Goal: Information Seeking & Learning: Find contact information

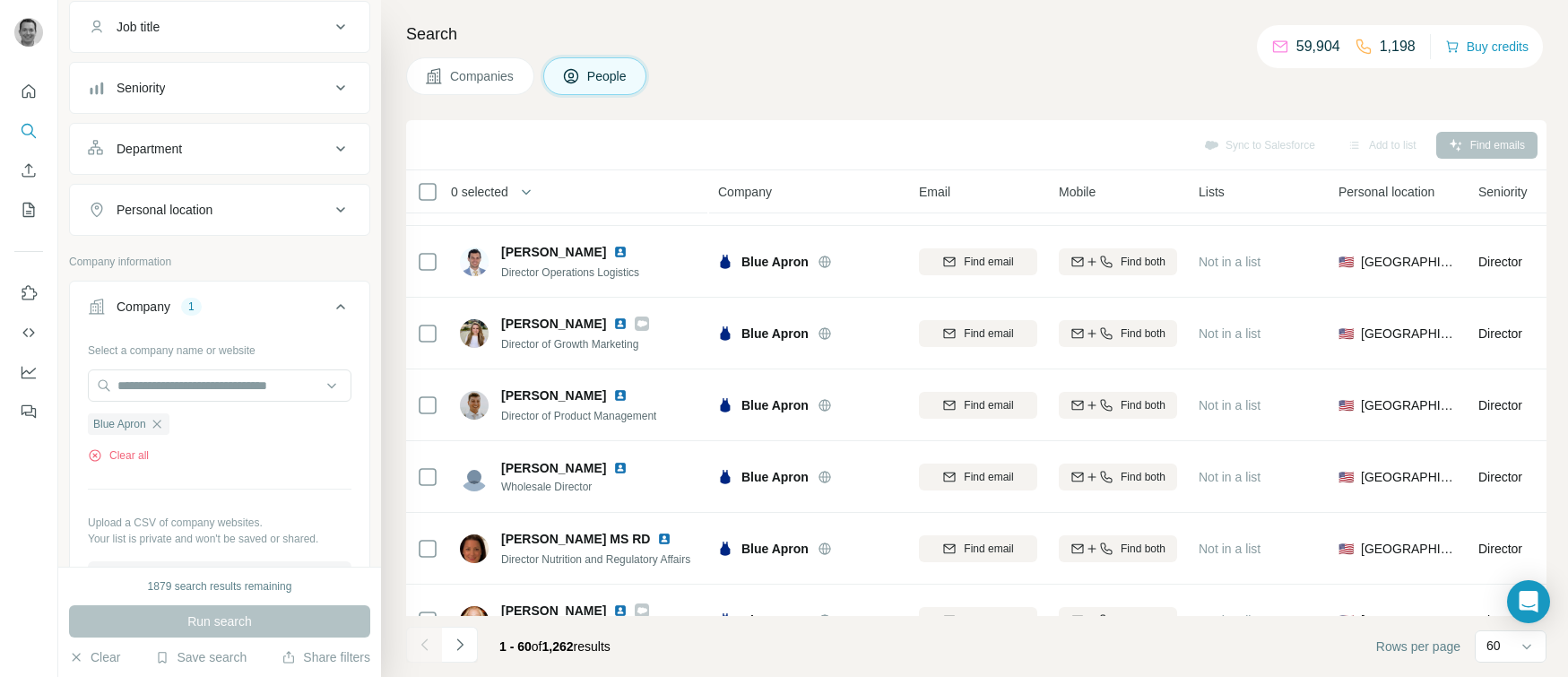
scroll to position [174, 0]
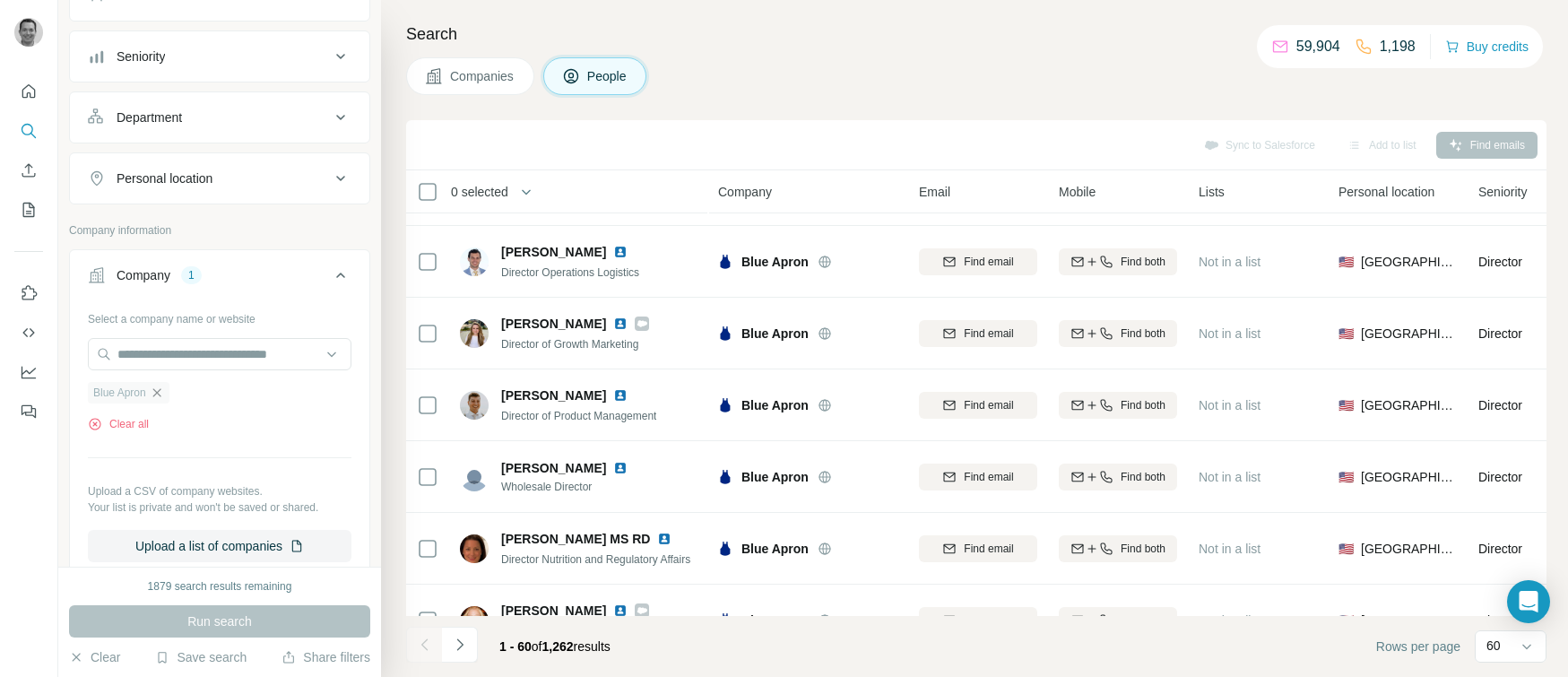
click at [160, 394] on icon "button" at bounding box center [157, 393] width 14 height 14
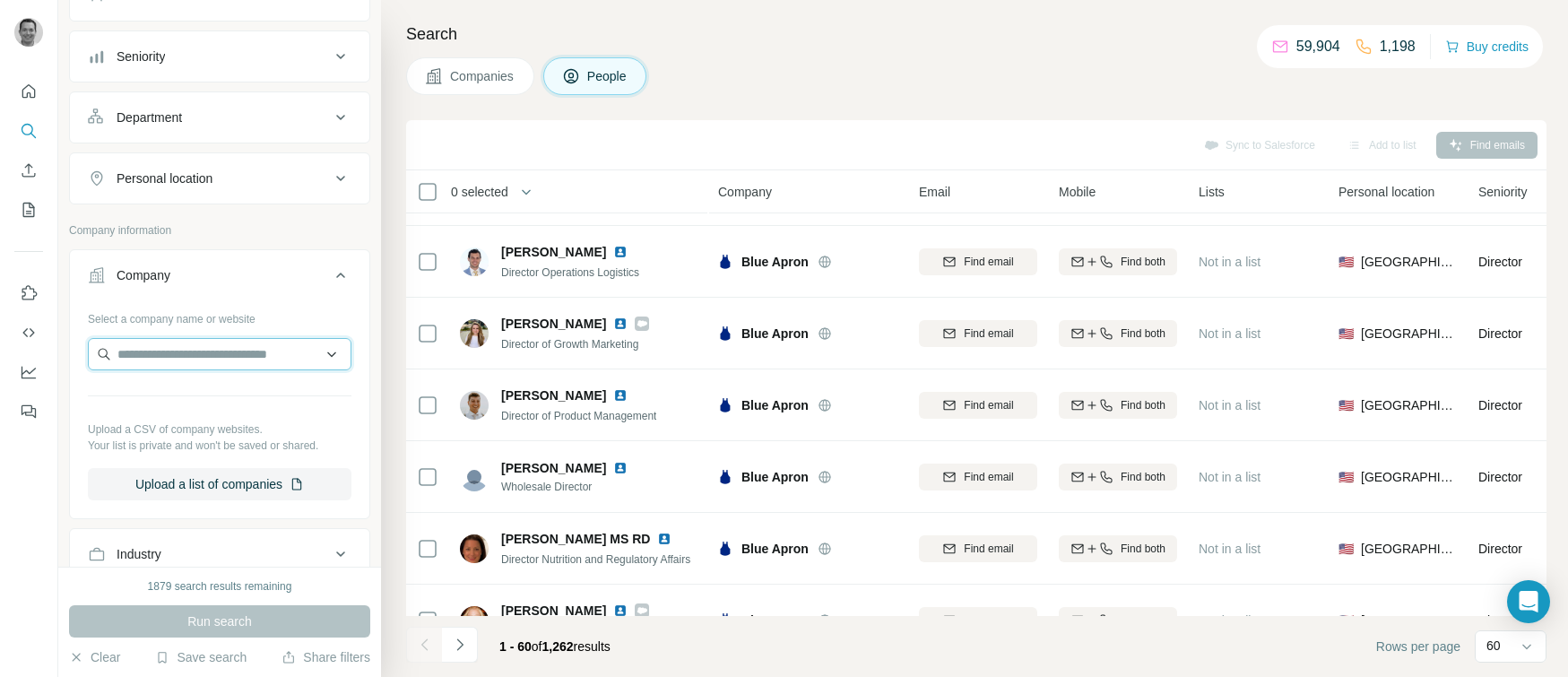
click at [168, 357] on input "text" at bounding box center [220, 354] width 264 height 32
type input "**********"
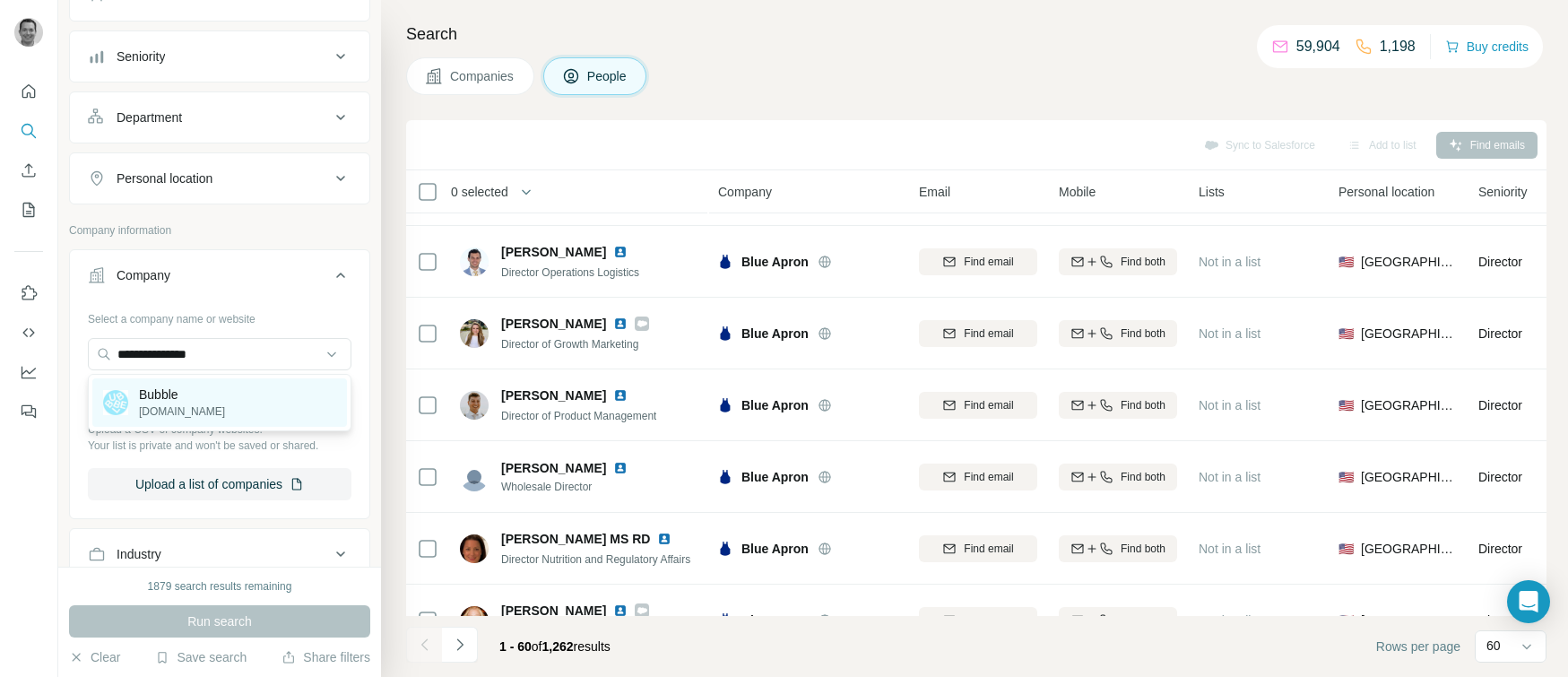
click at [167, 394] on p "Bubble" at bounding box center [182, 395] width 86 height 18
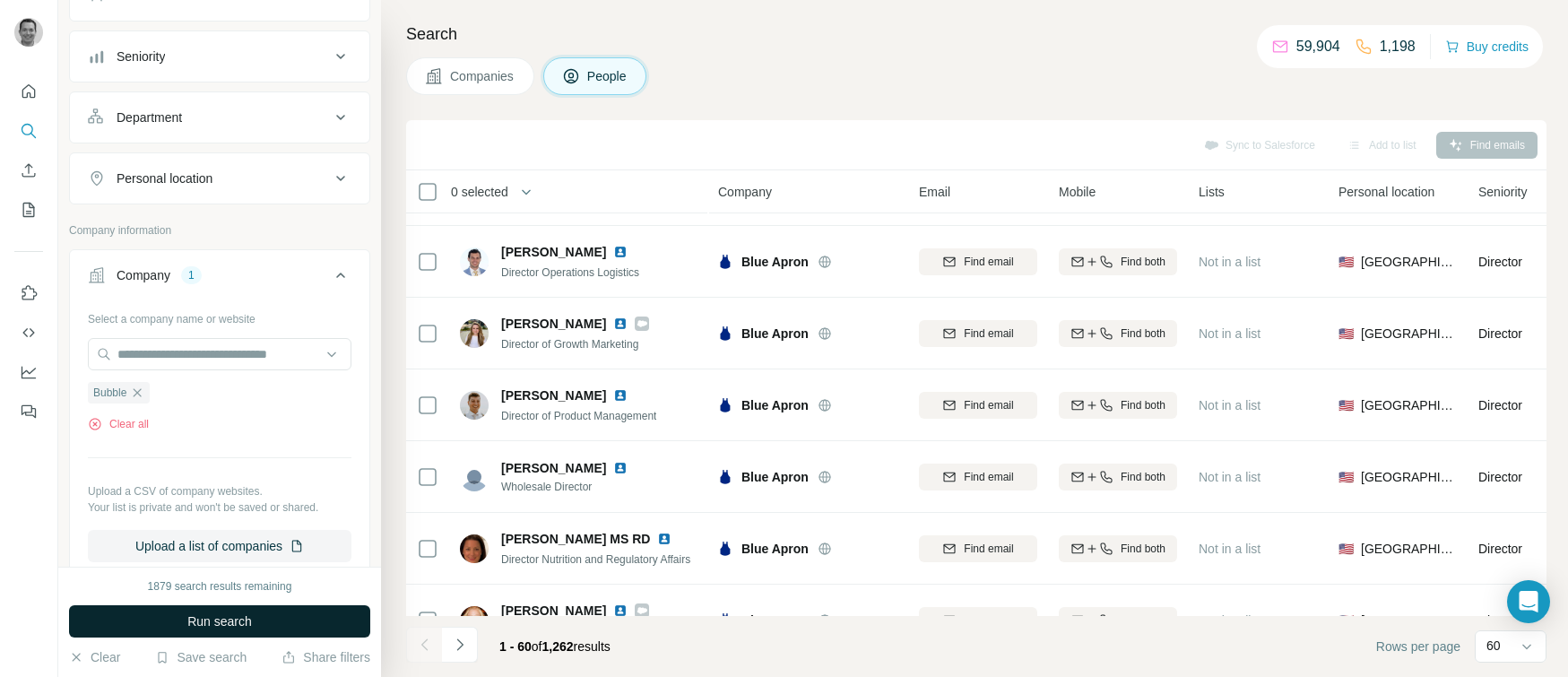
click at [212, 618] on span "Run search" at bounding box center [220, 621] width 65 height 18
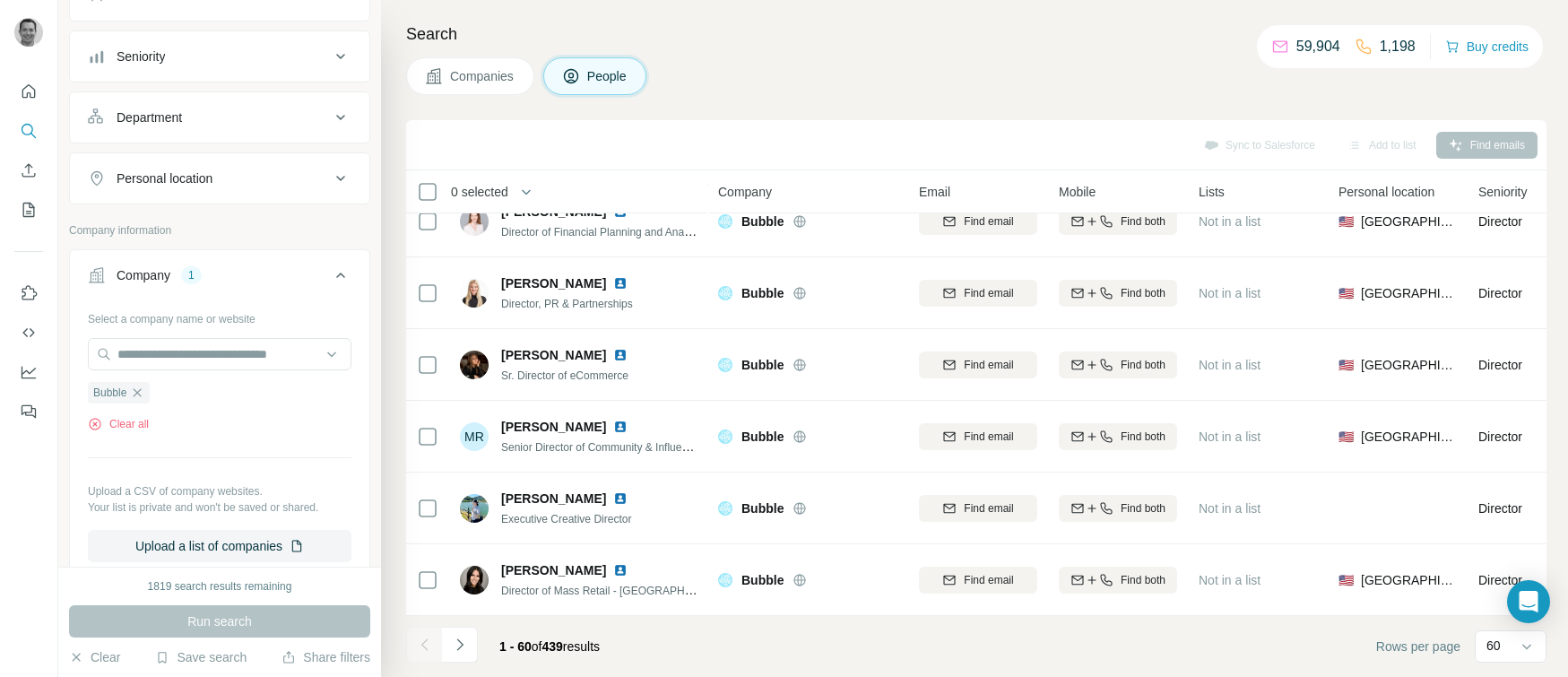
scroll to position [966, 0]
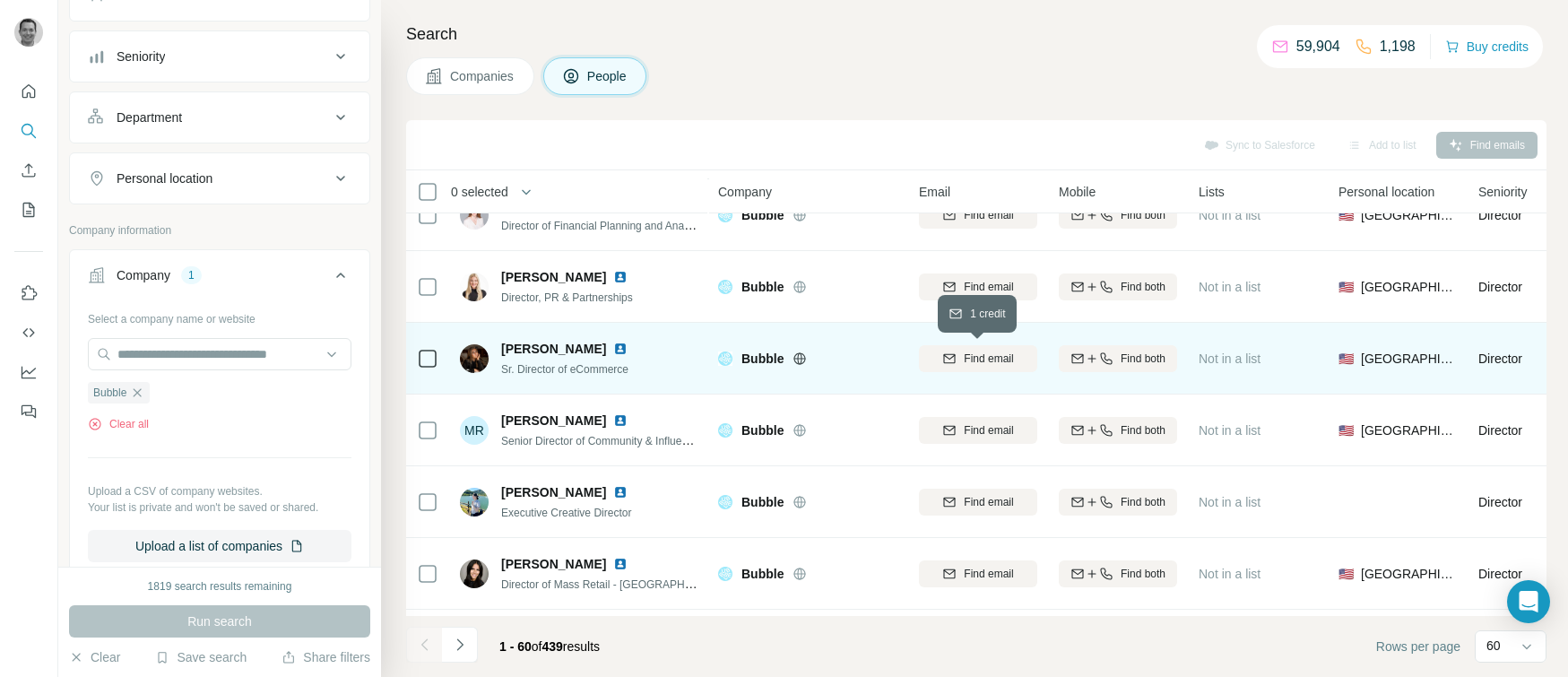
click at [980, 364] on span "Find email" at bounding box center [988, 359] width 49 height 16
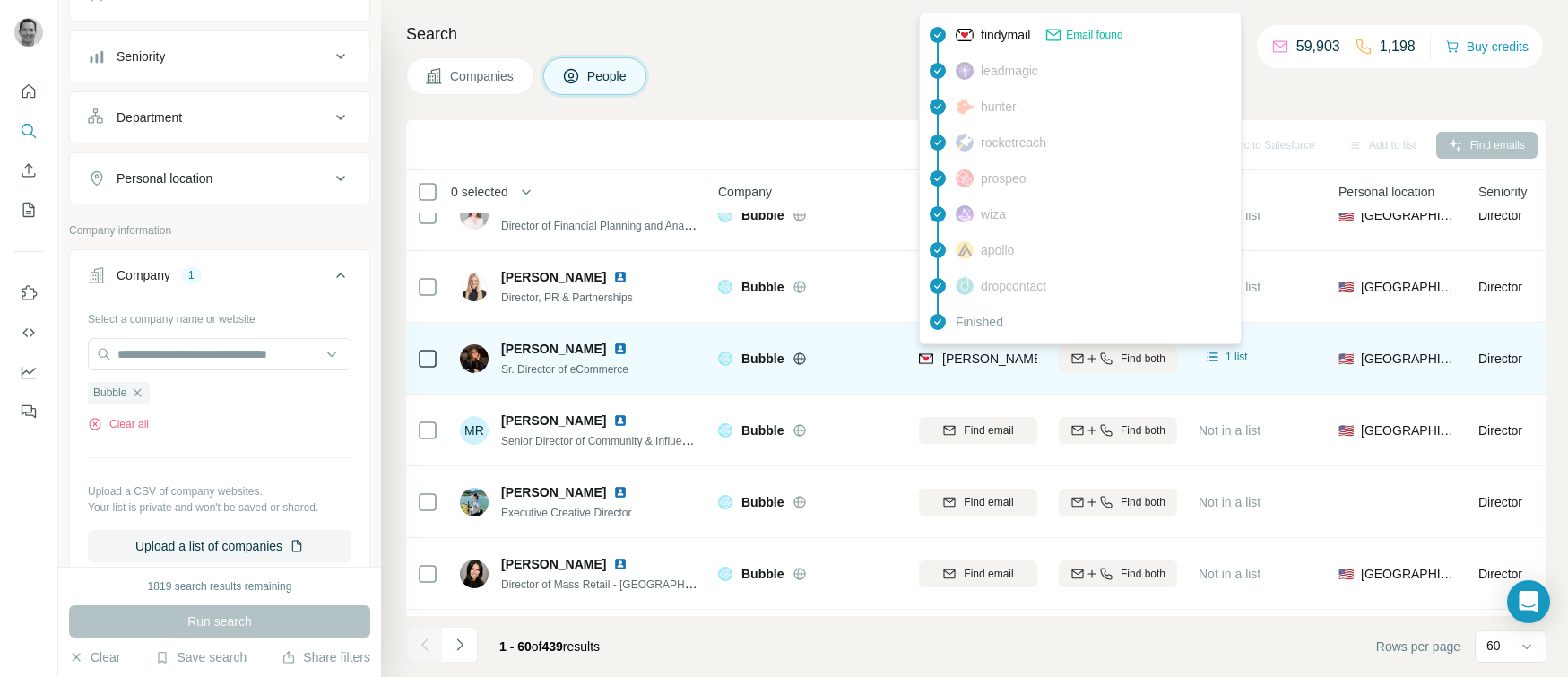
click at [991, 359] on span "[PERSON_NAME][EMAIL_ADDRESS][DOMAIN_NAME]" at bounding box center [1100, 359] width 316 height 14
click at [1028, 359] on span "[PERSON_NAME][EMAIL_ADDRESS][DOMAIN_NAME]" at bounding box center [1100, 359] width 316 height 14
copy tr "[PERSON_NAME][EMAIL_ADDRESS][DOMAIN_NAME]"
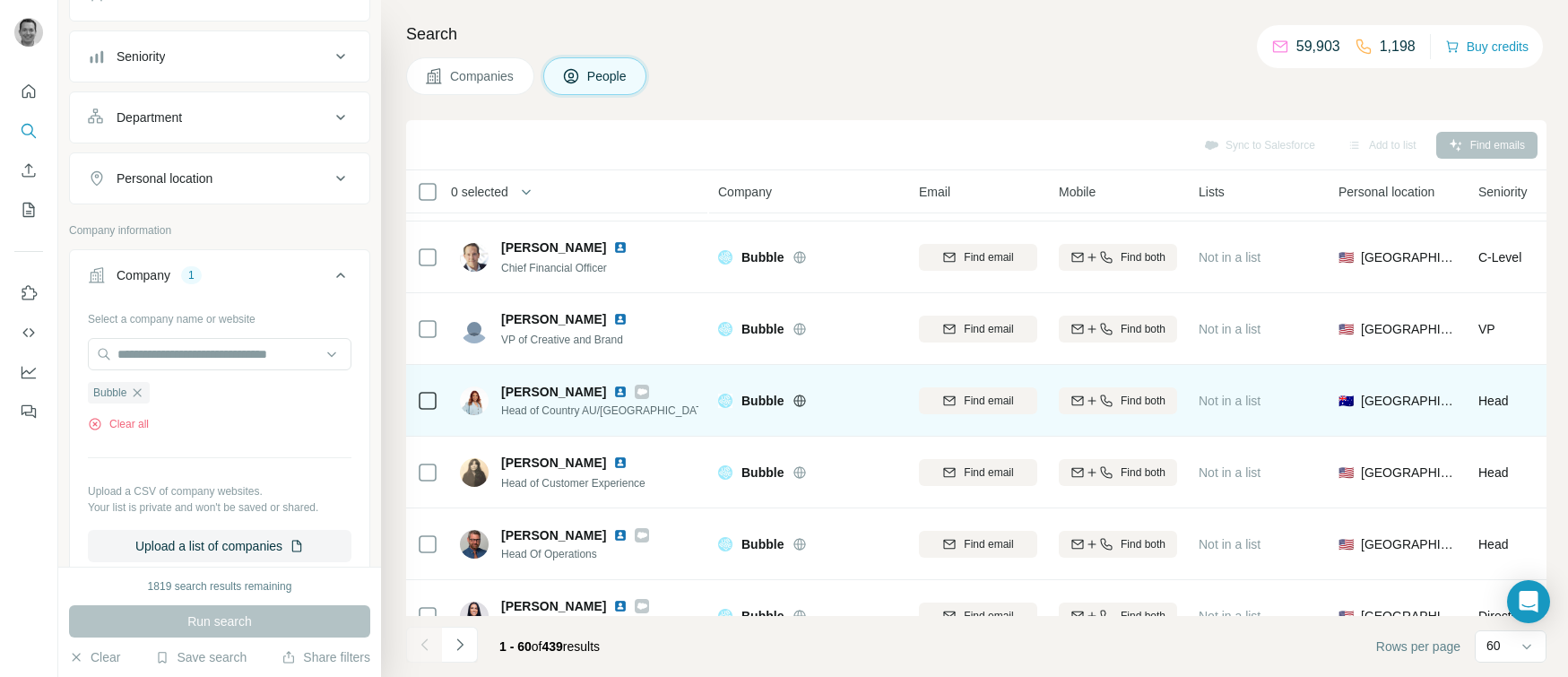
scroll to position [0, 0]
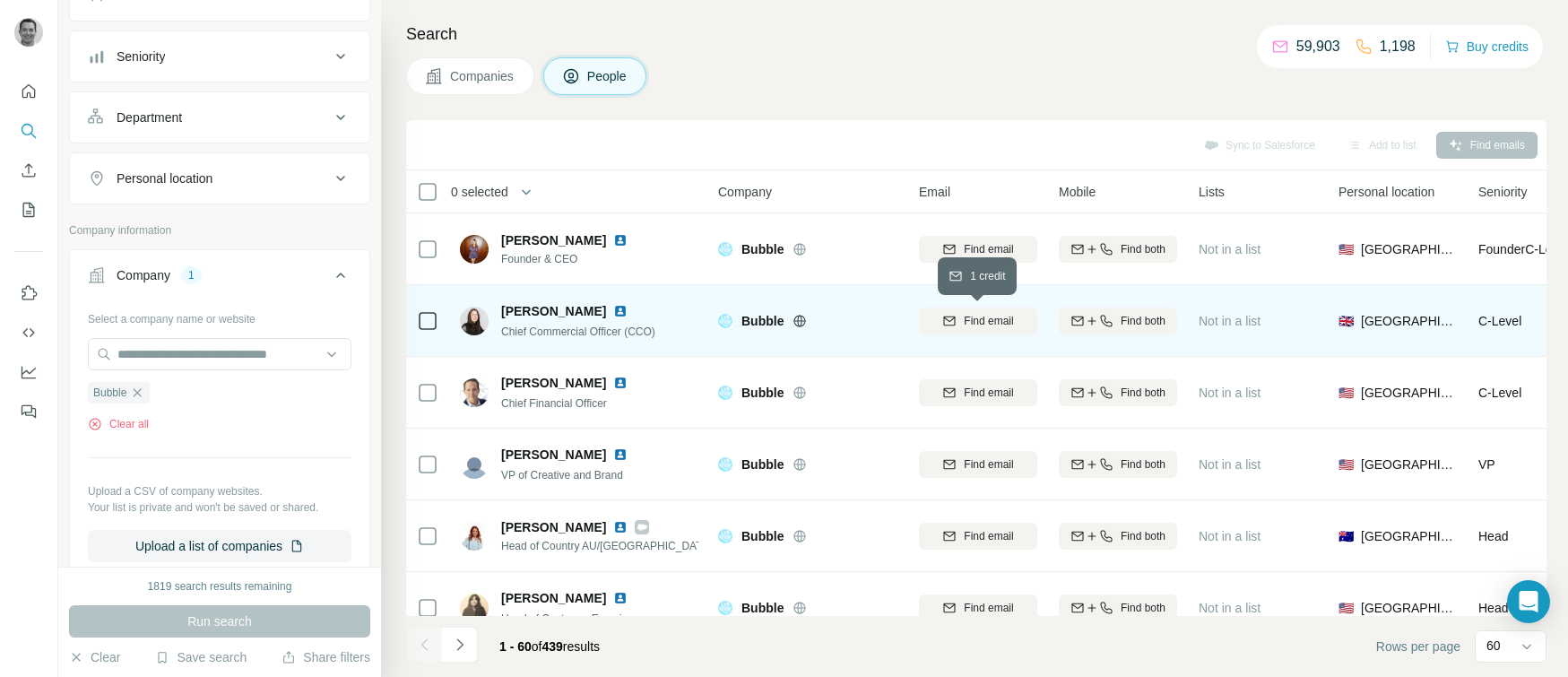
click at [996, 324] on span "Find email" at bounding box center [988, 321] width 49 height 16
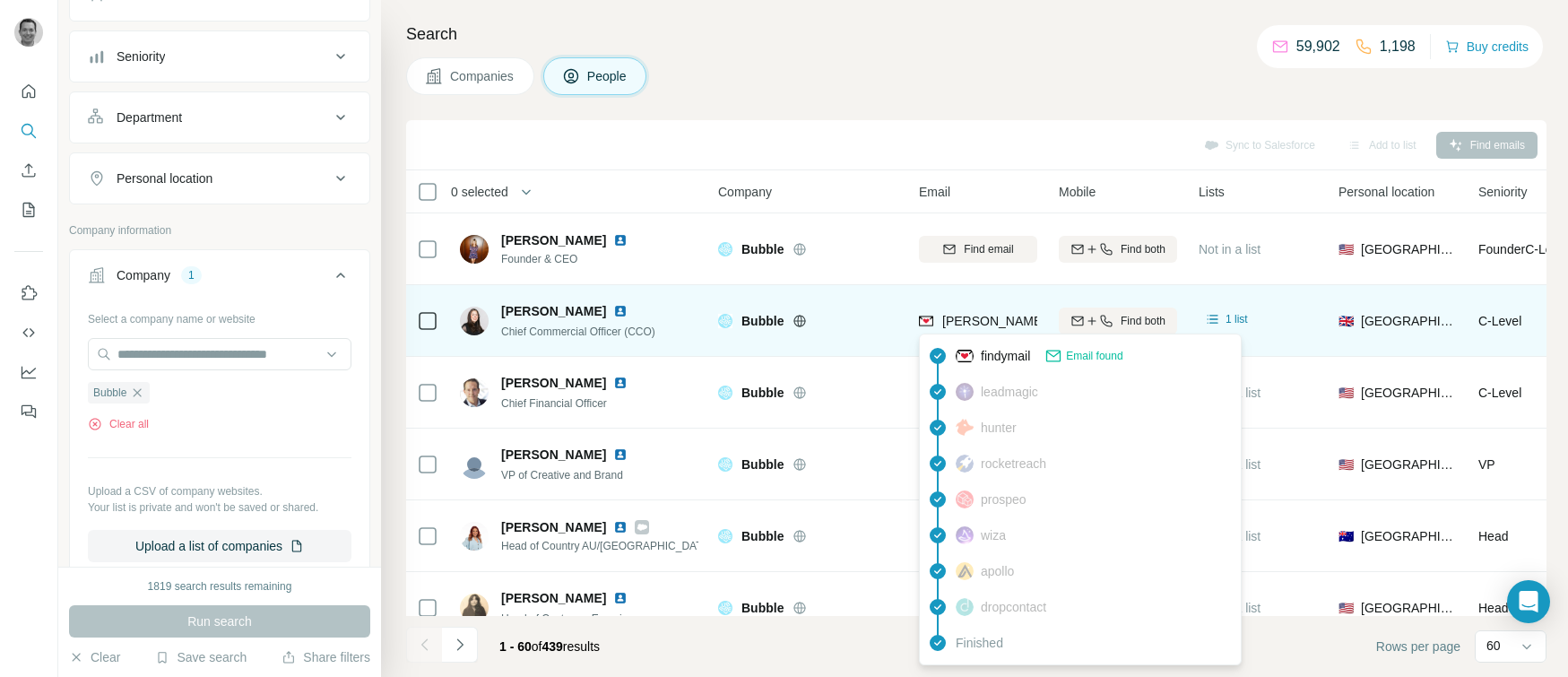
click at [991, 321] on span "[PERSON_NAME][EMAIL_ADDRESS][DOMAIN_NAME]" at bounding box center [1100, 321] width 316 height 14
copy tr "[PERSON_NAME][EMAIL_ADDRESS][DOMAIN_NAME]"
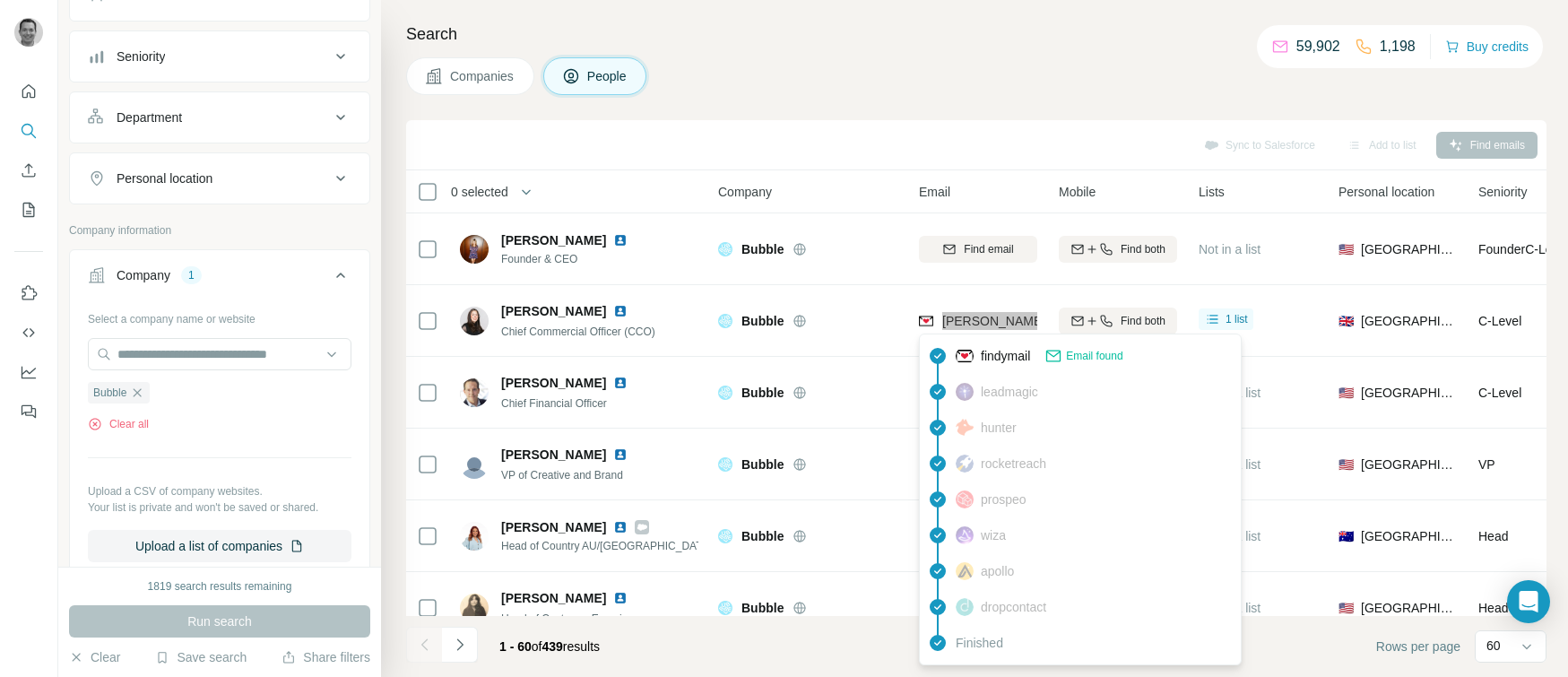
drag, startPoint x: 991, startPoint y: 321, endPoint x: 607, endPoint y: 15, distance: 491.0
click at [0, 0] on div "New search Hide Company lookalikes Personal information Job title Seniority Dep…" at bounding box center [784, 338] width 1568 height 677
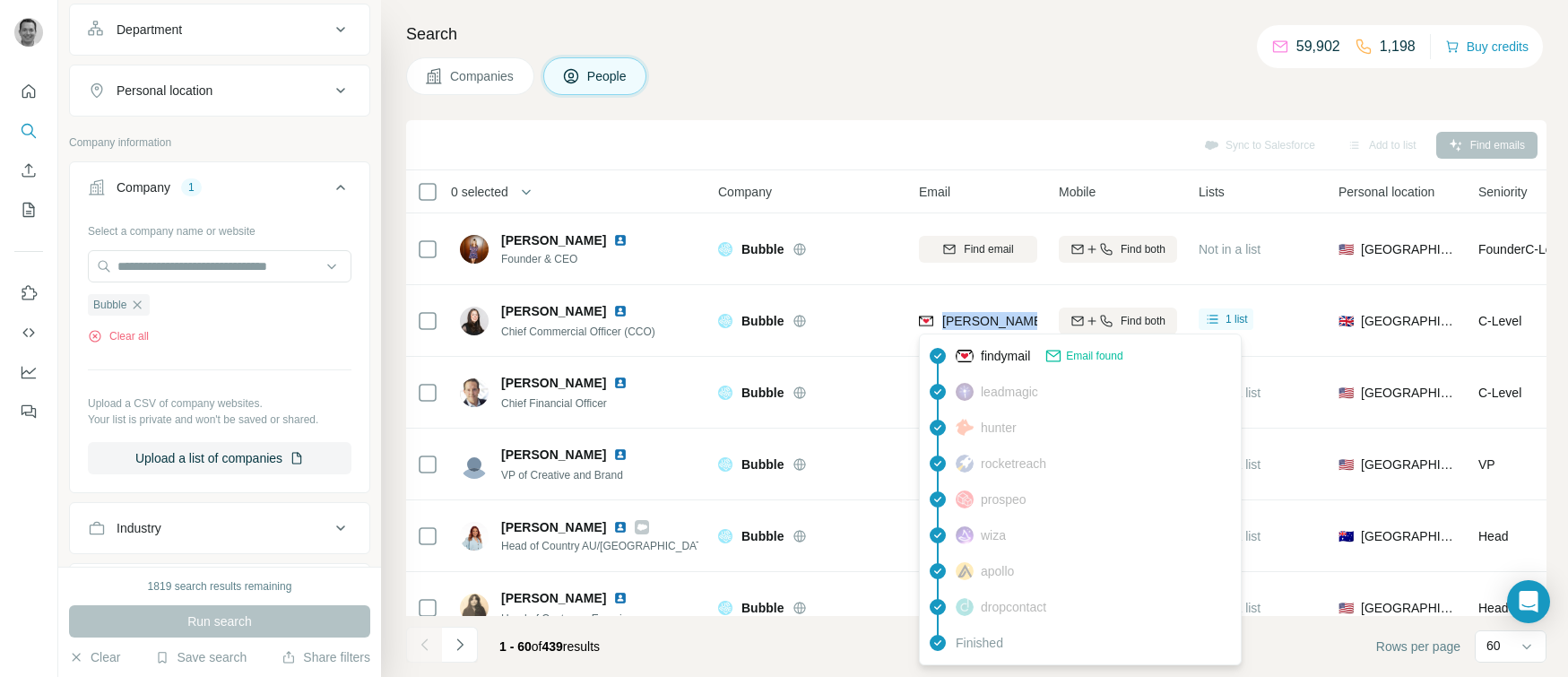
scroll to position [266, 0]
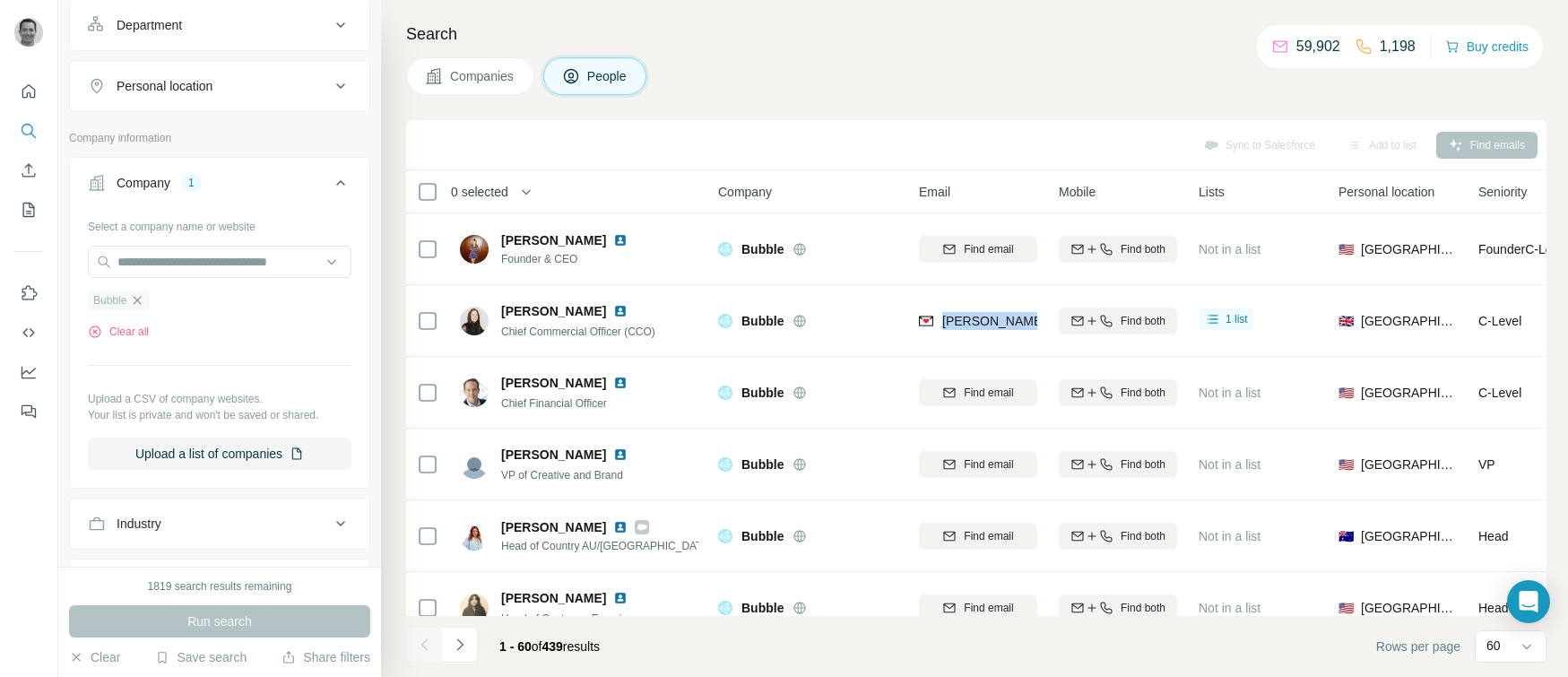
click at [134, 298] on icon "button" at bounding box center [137, 300] width 14 height 14
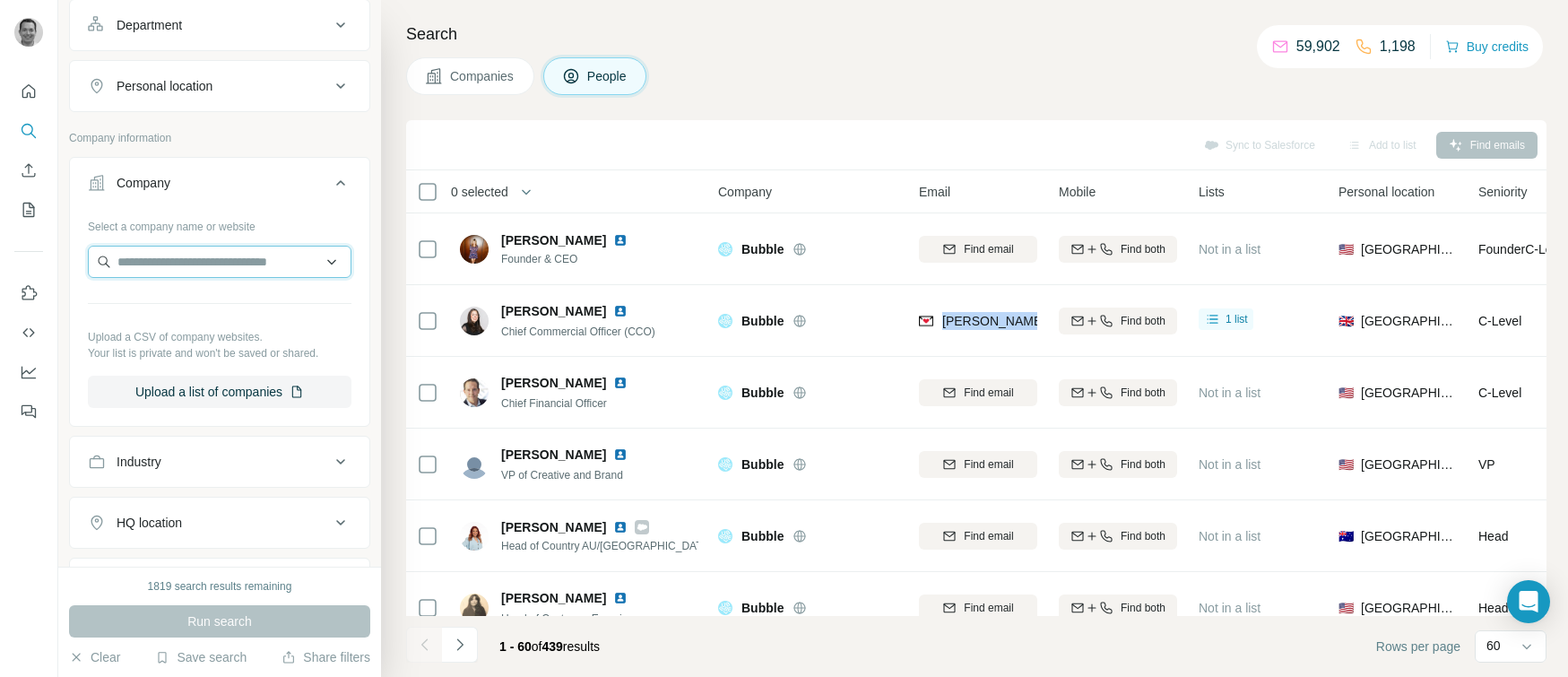
click at [164, 265] on input "text" at bounding box center [220, 262] width 264 height 32
type input "********"
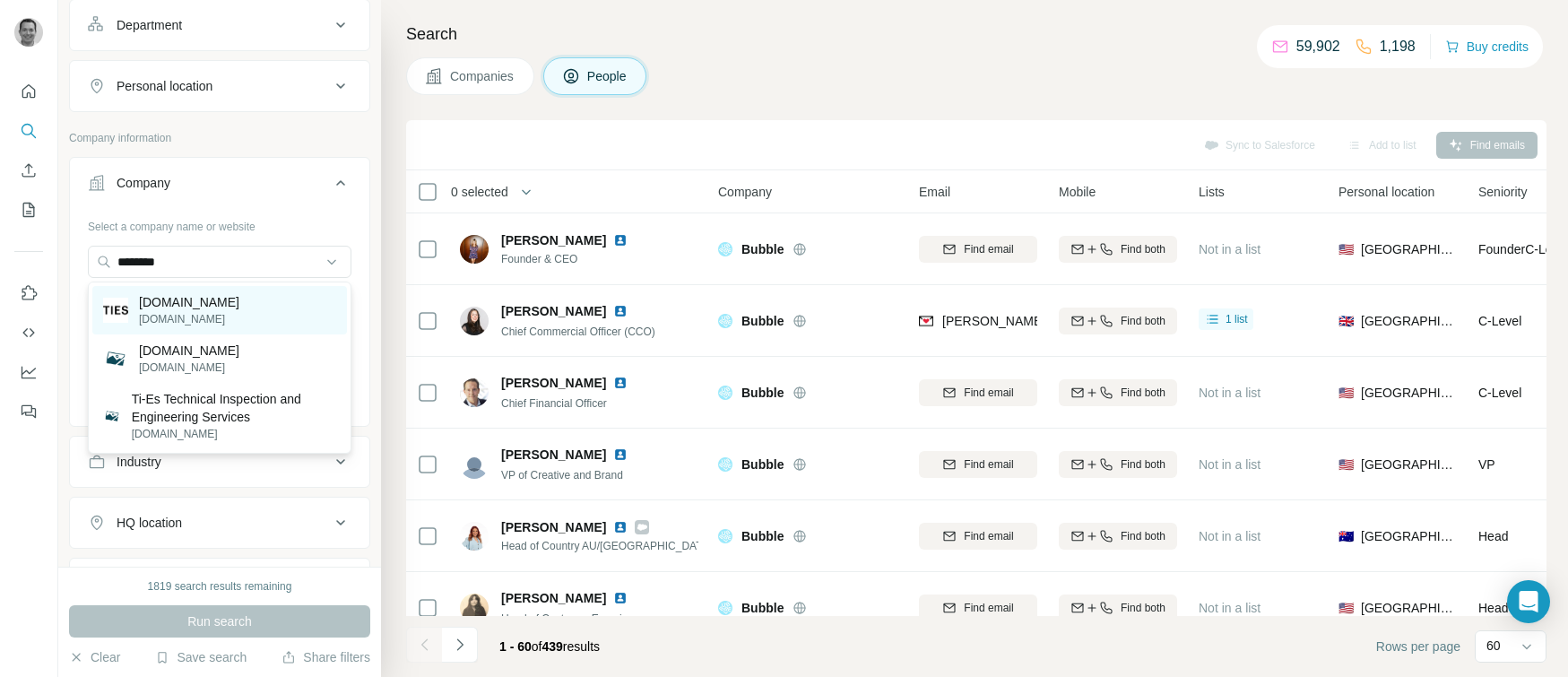
click at [164, 302] on p "[DOMAIN_NAME]" at bounding box center [189, 302] width 100 height 18
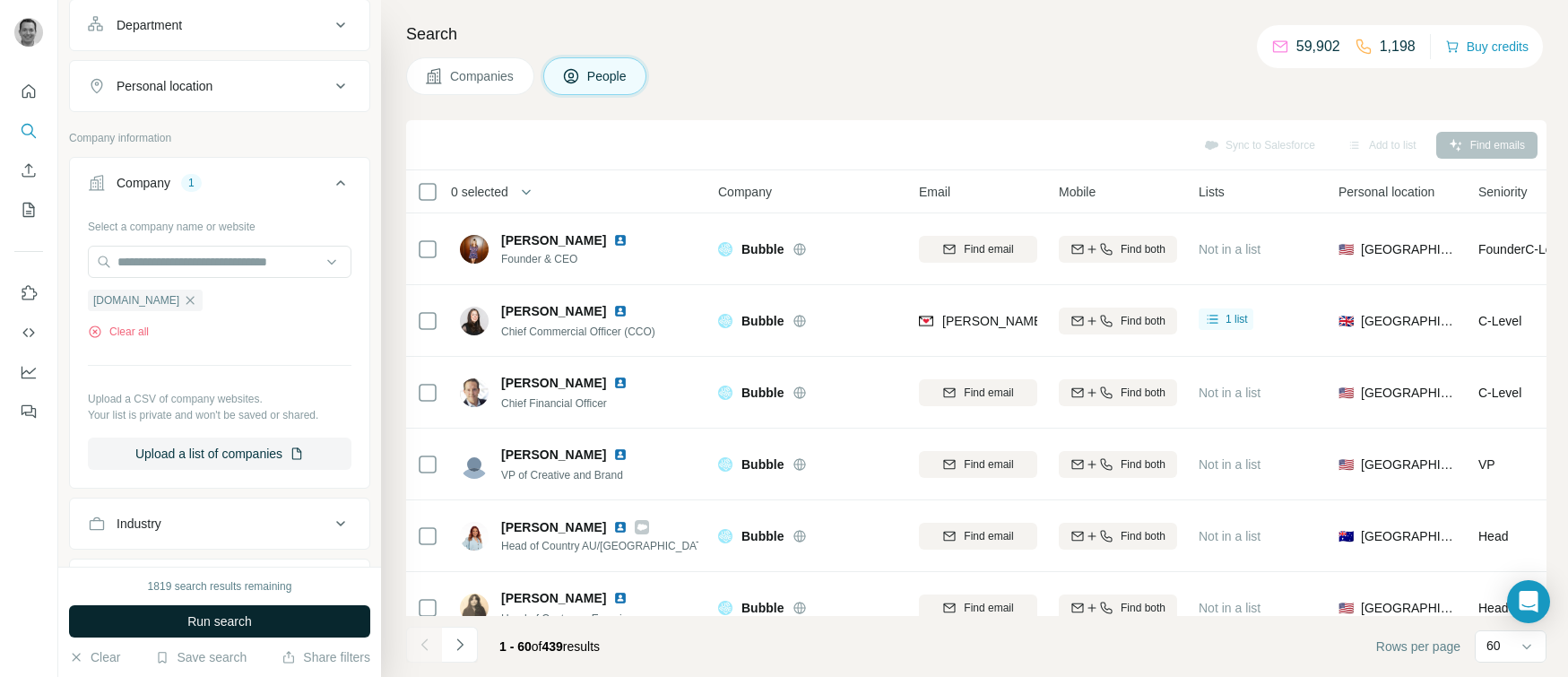
click at [226, 622] on span "Run search" at bounding box center [220, 621] width 65 height 18
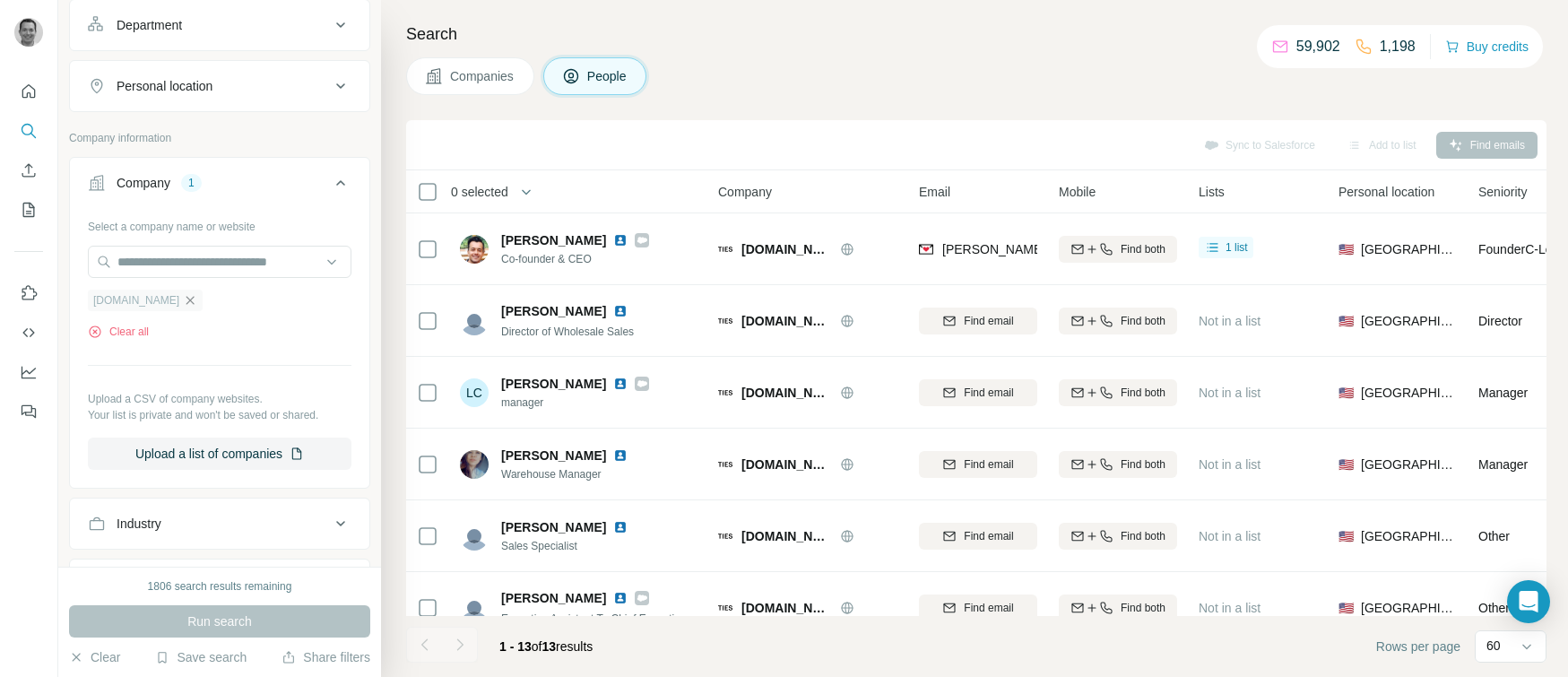
click at [183, 302] on icon "button" at bounding box center [190, 300] width 14 height 14
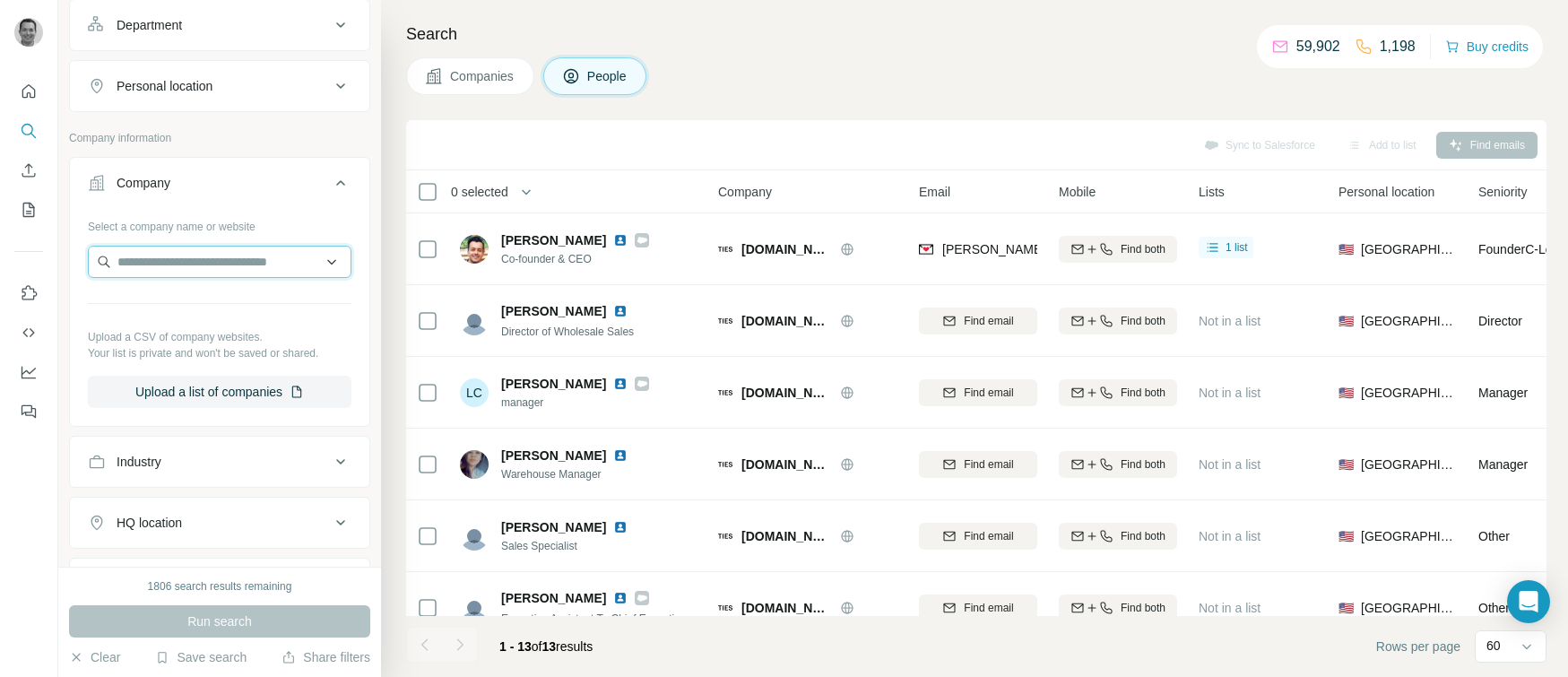
click at [163, 269] on input "text" at bounding box center [220, 262] width 264 height 32
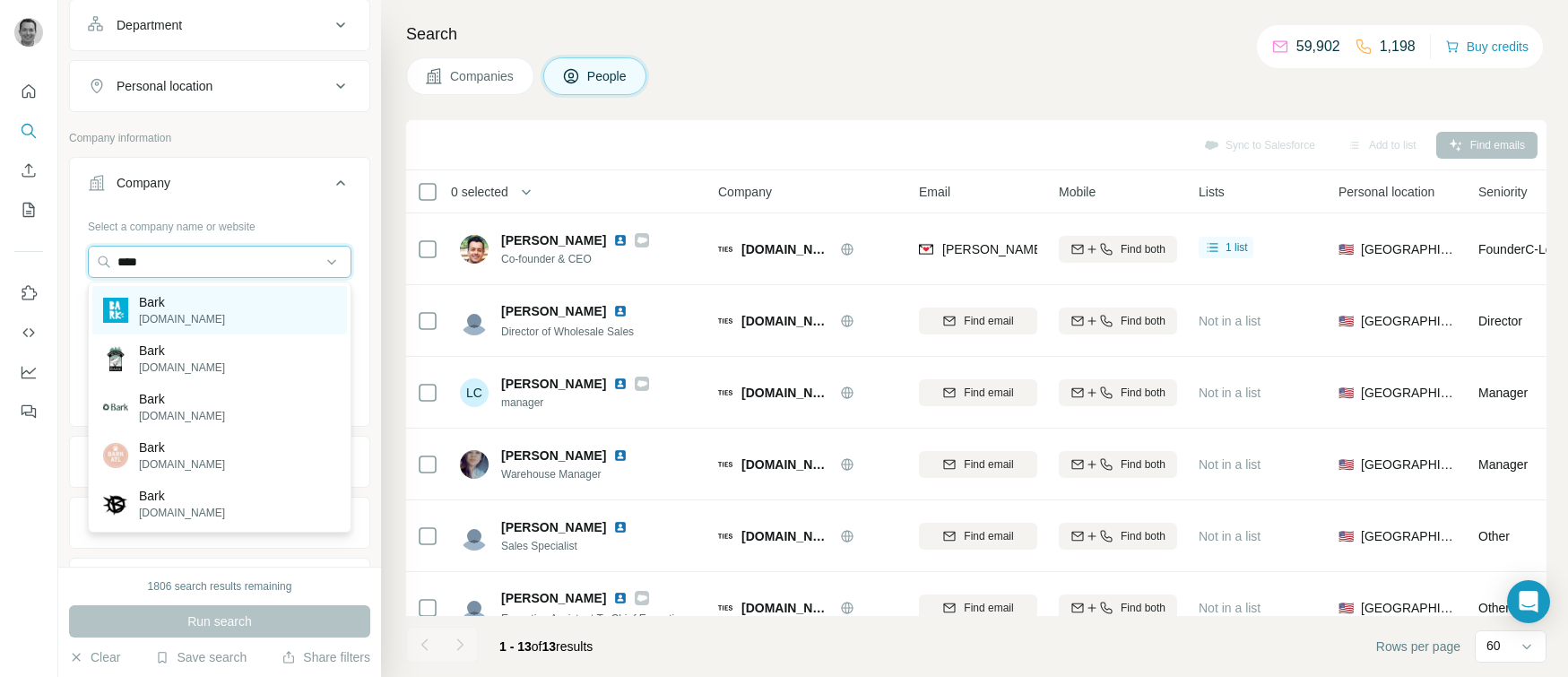
type input "****"
click at [169, 314] on p "[DOMAIN_NAME]" at bounding box center [182, 319] width 86 height 16
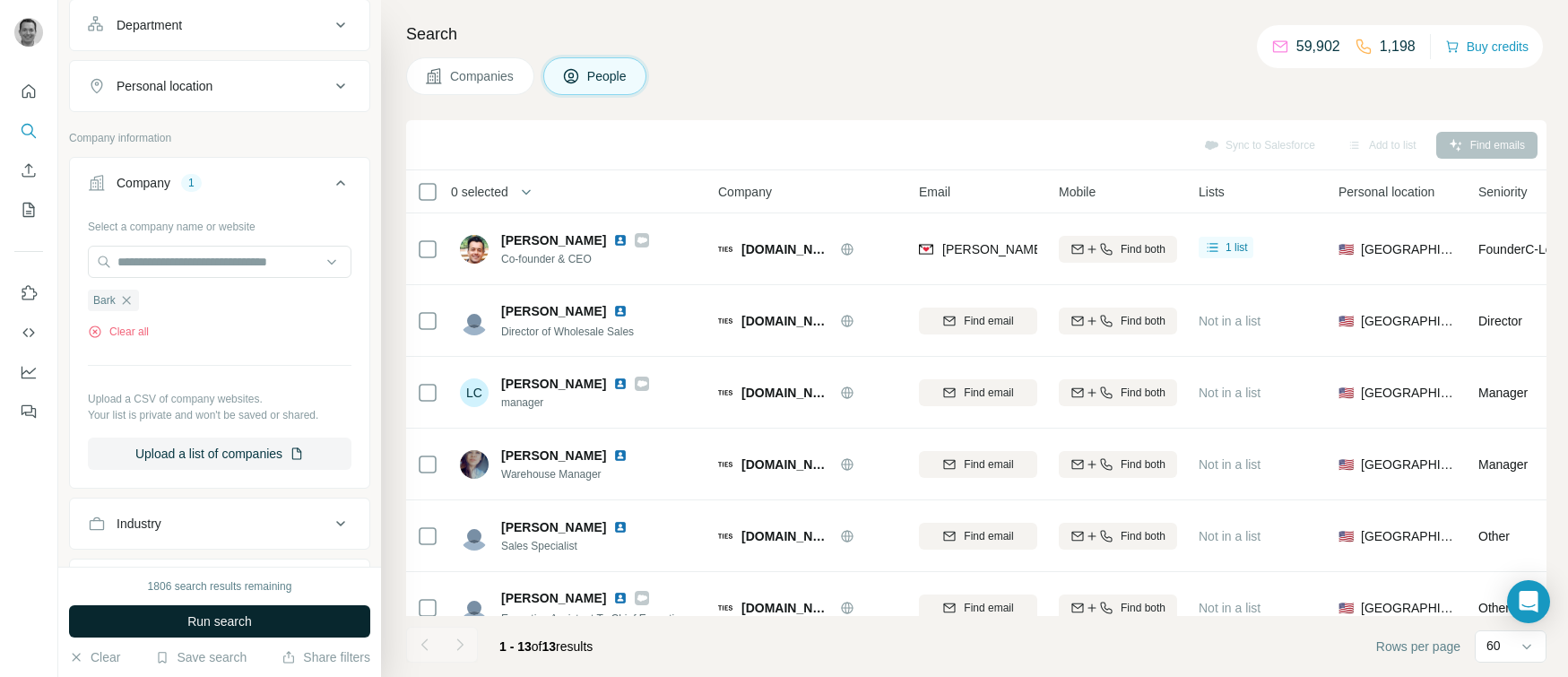
click at [263, 621] on button "Run search" at bounding box center [220, 621] width 301 height 32
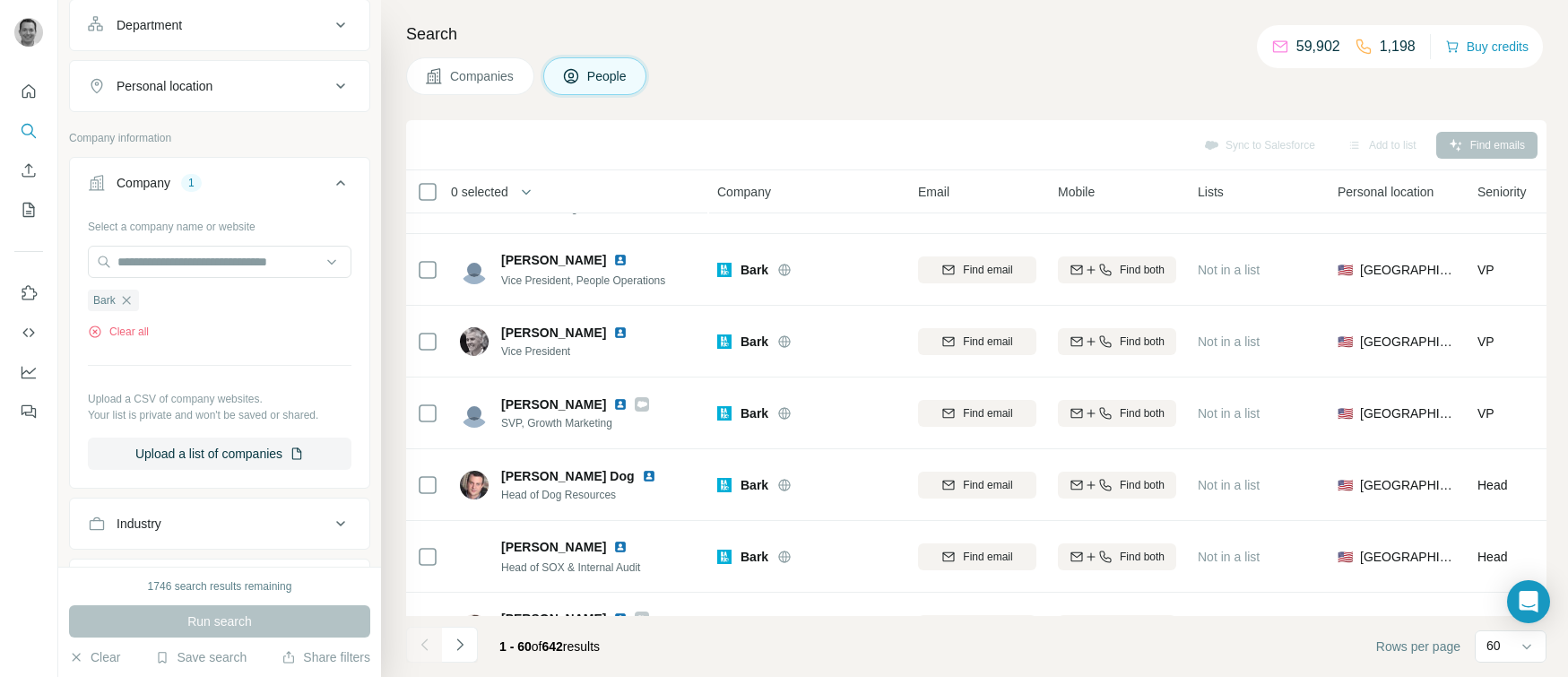
scroll to position [1714, 1]
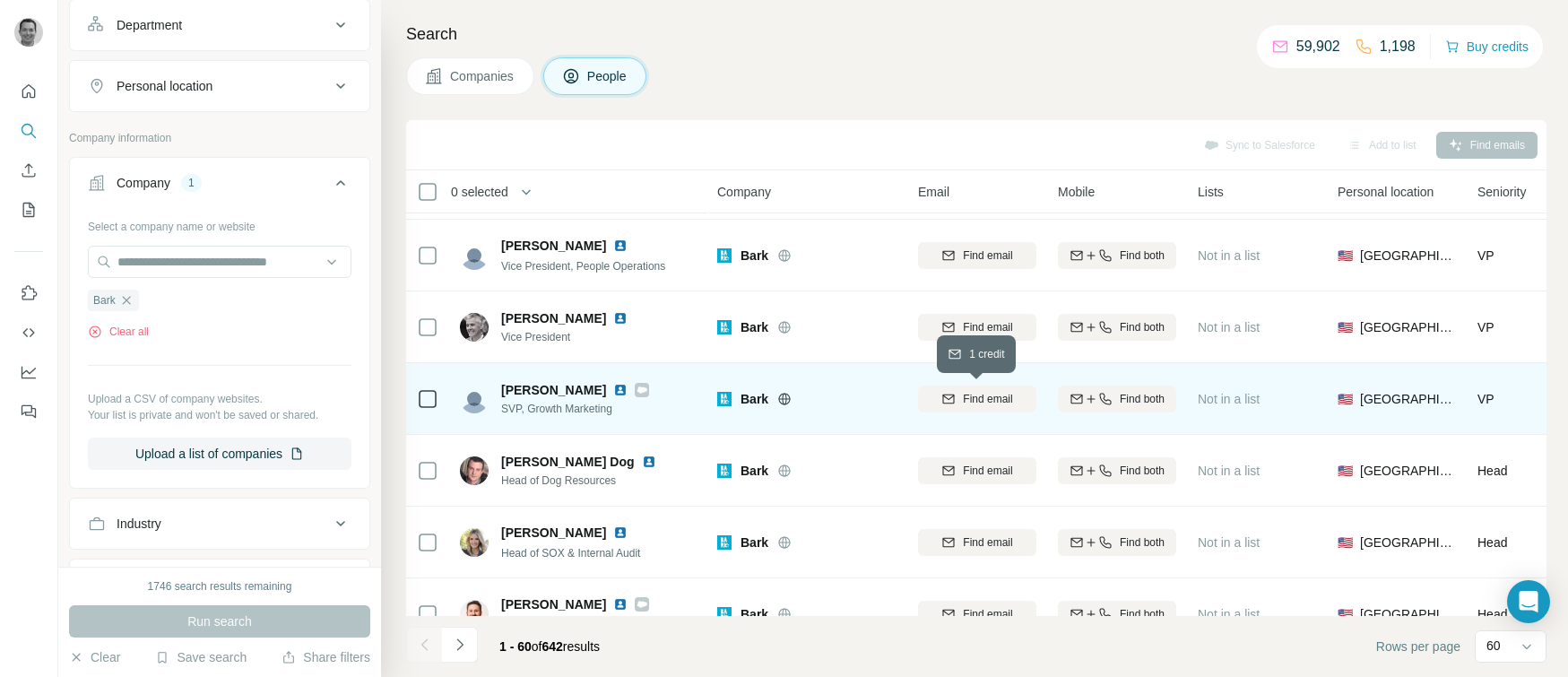
click at [972, 392] on span "Find email" at bounding box center [987, 399] width 49 height 16
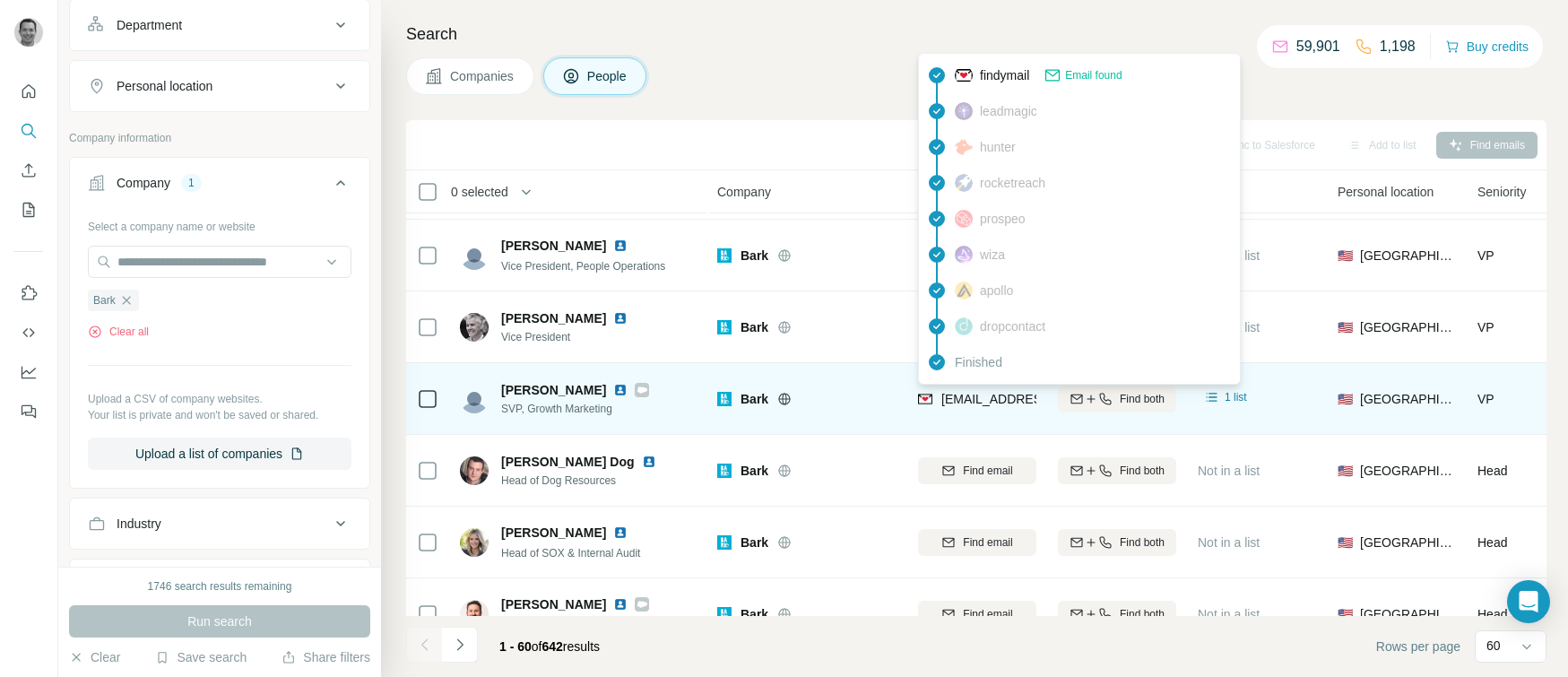
click at [971, 396] on span "[EMAIL_ADDRESS][DOMAIN_NAME]" at bounding box center [1047, 399] width 213 height 14
copy tr "[EMAIL_ADDRESS][DOMAIN_NAME]"
